Goal: Browse casually: Explore the website without a specific task or goal

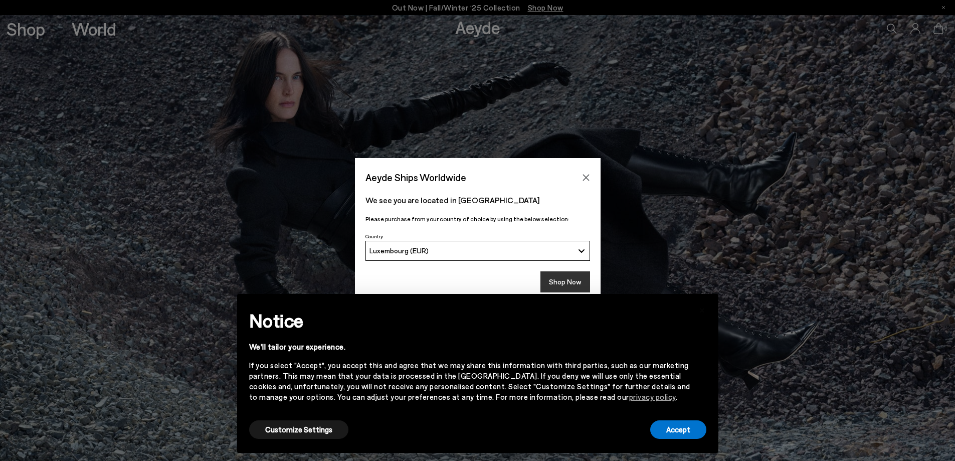
click at [578, 280] on button "Shop Now" at bounding box center [566, 281] width 50 height 21
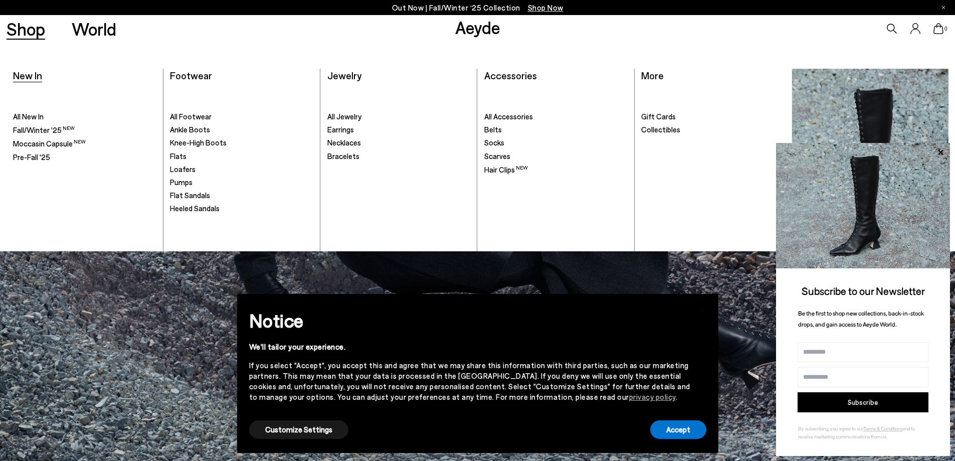
click at [33, 79] on span "New In" at bounding box center [27, 75] width 29 height 12
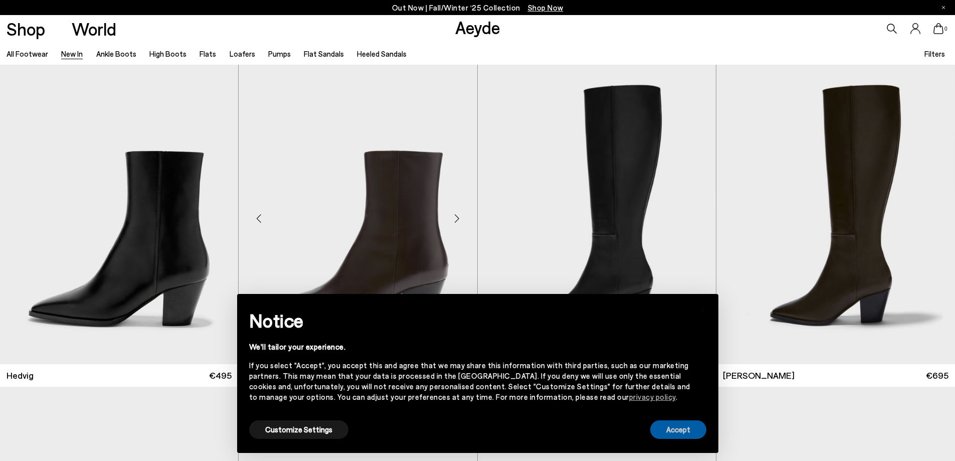
drag, startPoint x: 685, startPoint y: 428, endPoint x: 367, endPoint y: 285, distance: 348.3
click at [685, 428] on button "Accept" at bounding box center [678, 429] width 56 height 19
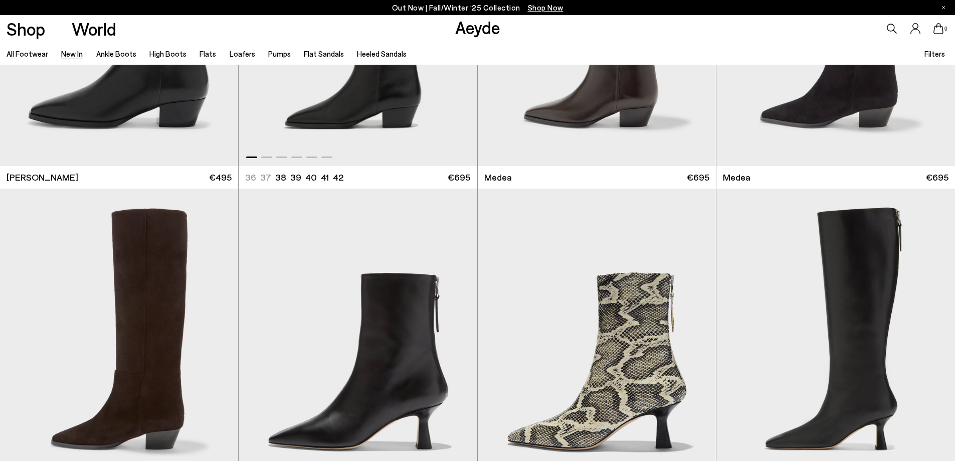
scroll to position [1003, 0]
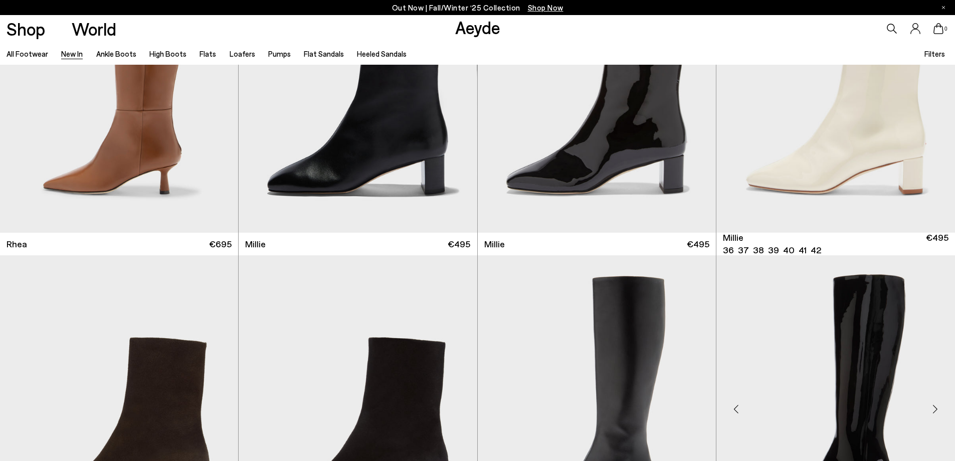
scroll to position [2849, 0]
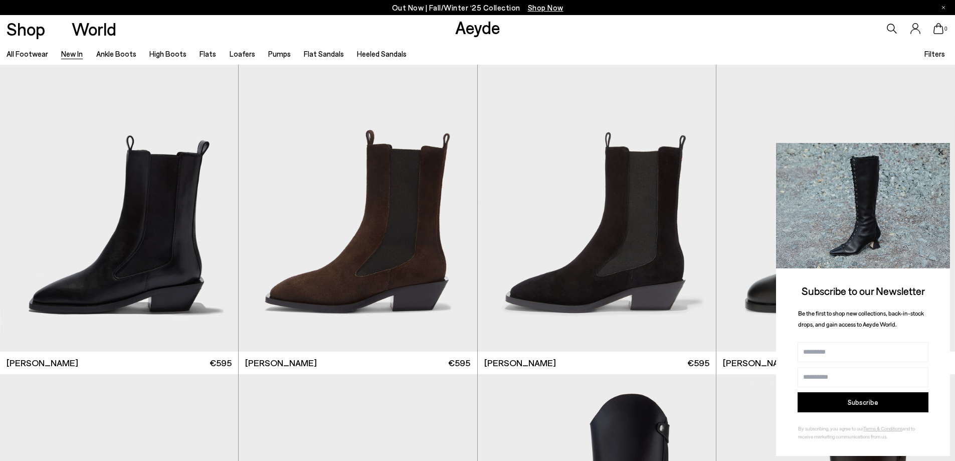
scroll to position [5767, 0]
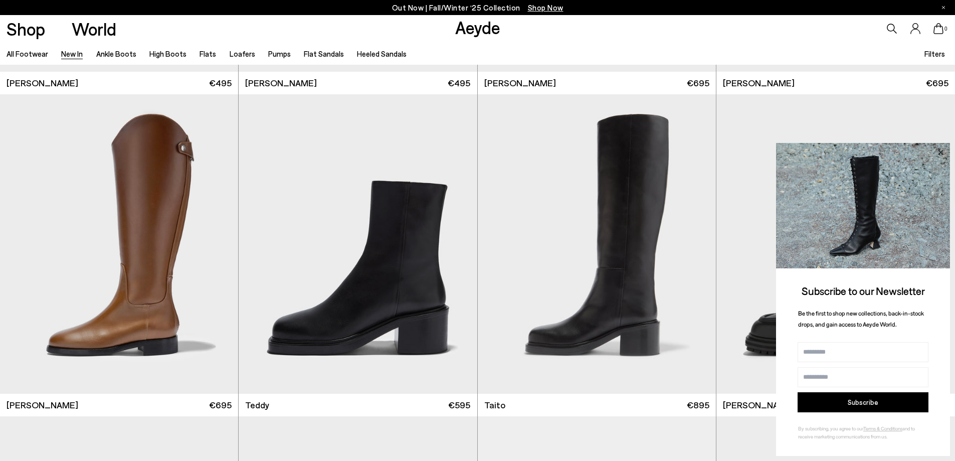
click at [939, 154] on icon at bounding box center [940, 151] width 5 height 5
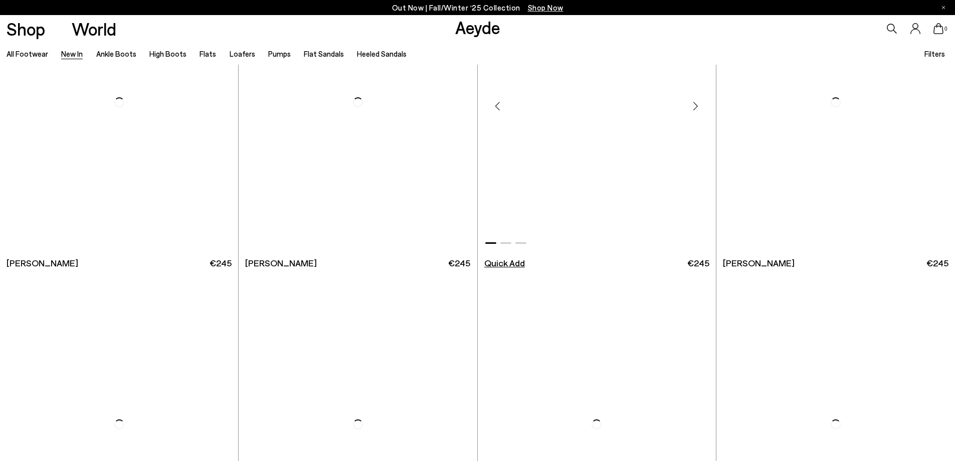
scroll to position [8224, 0]
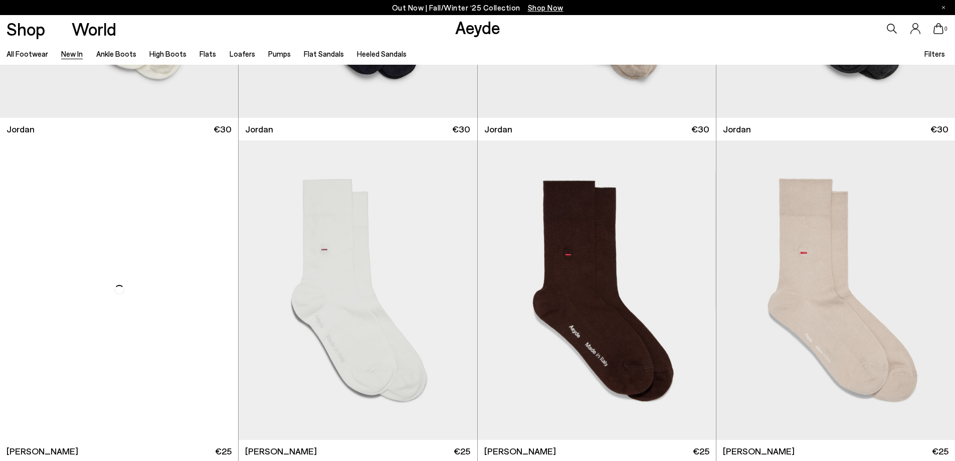
scroll to position [8188, 0]
